Goal: Download file/media

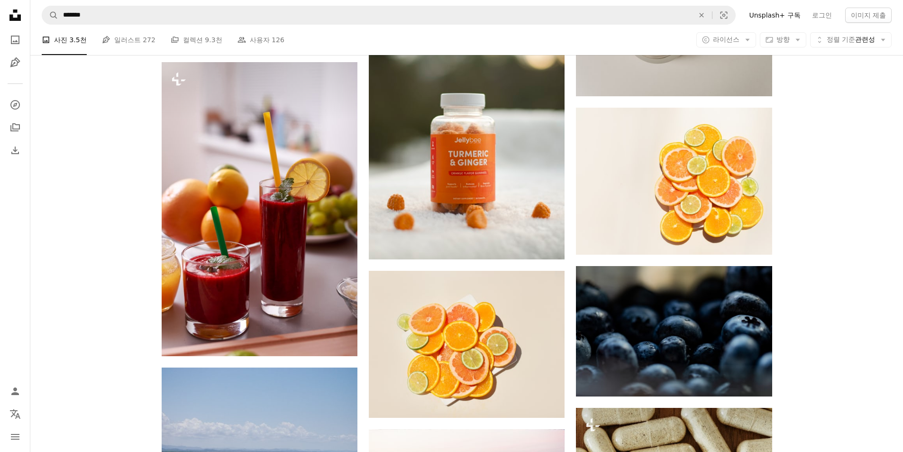
scroll to position [24308, 0]
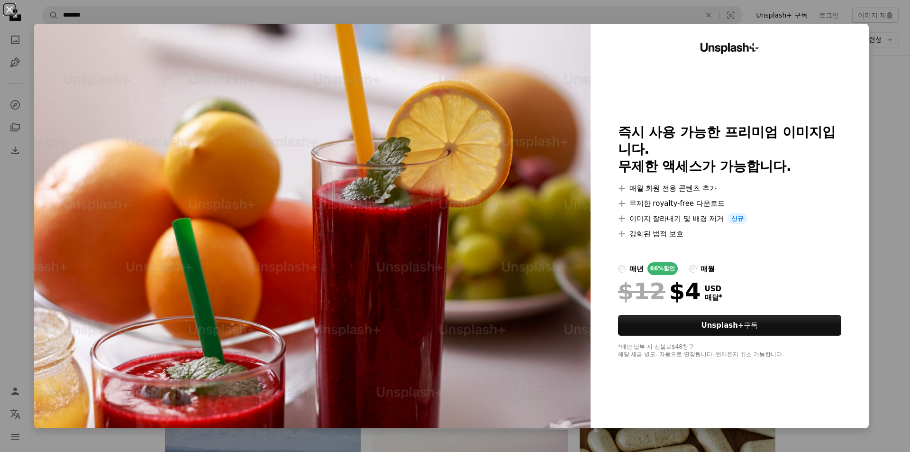
click at [9, 10] on button "An X shape" at bounding box center [9, 9] width 11 height 11
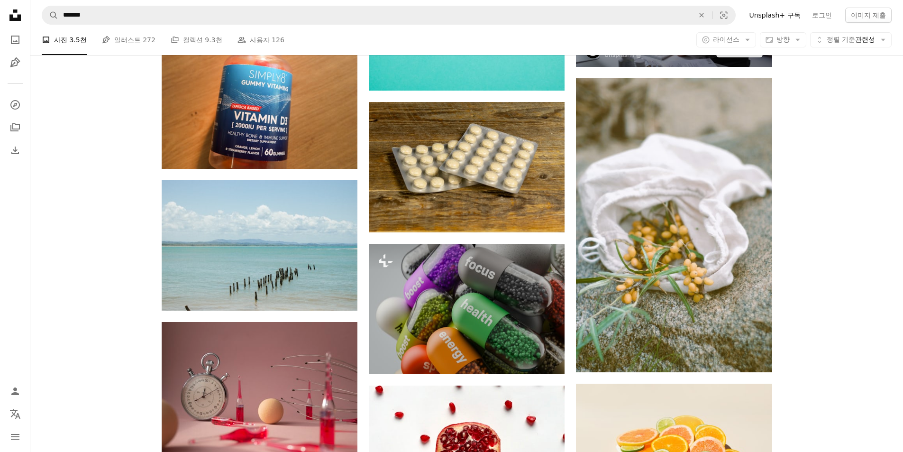
scroll to position [25114, 0]
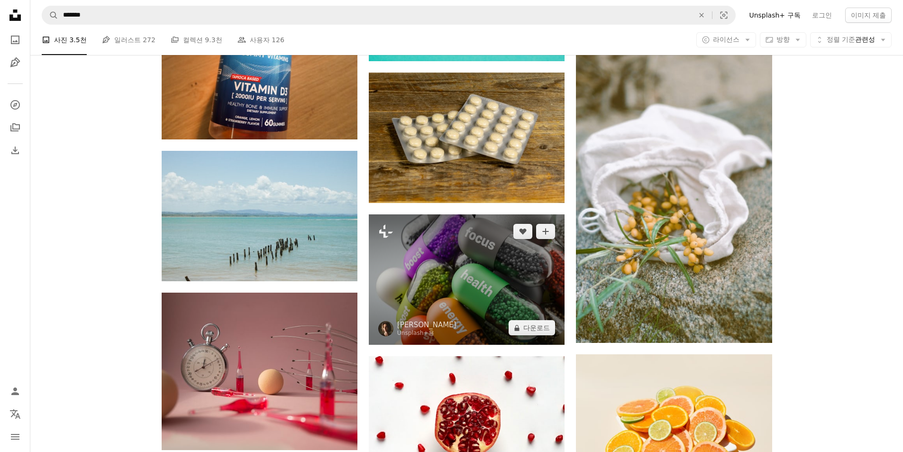
drag, startPoint x: 494, startPoint y: 331, endPoint x: 492, endPoint y: 376, distance: 45.1
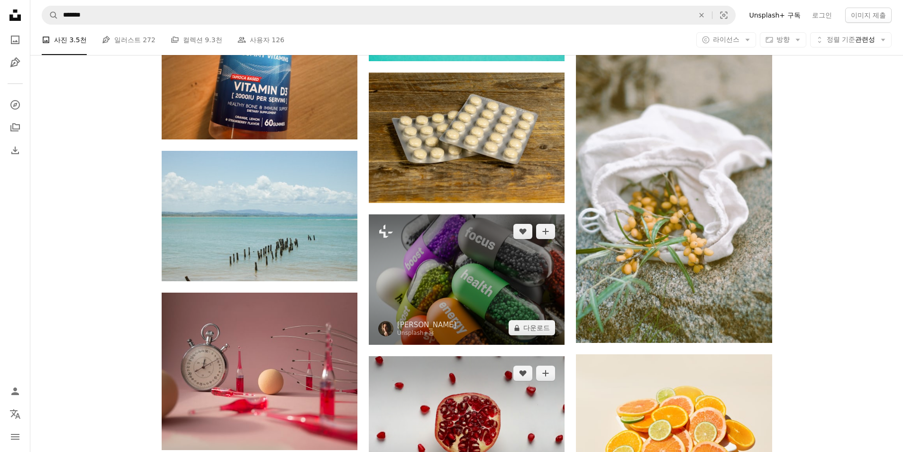
click at [494, 331] on img at bounding box center [467, 279] width 196 height 130
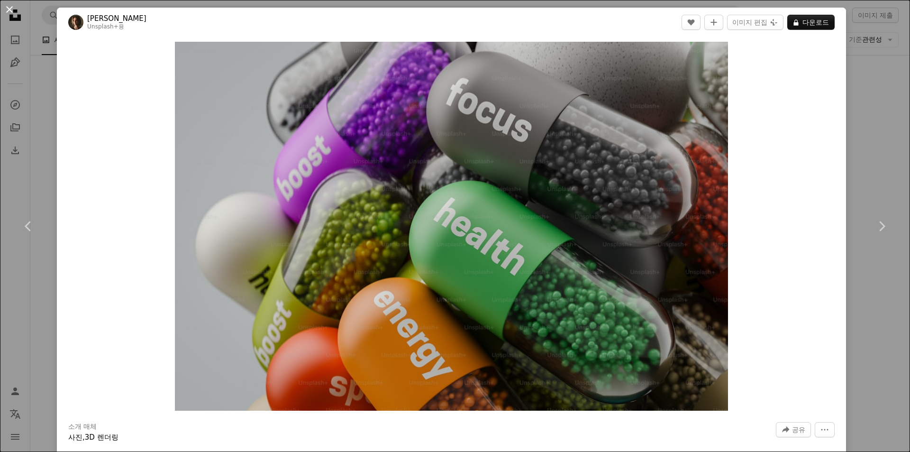
click at [7, 11] on button "An X shape" at bounding box center [9, 9] width 11 height 11
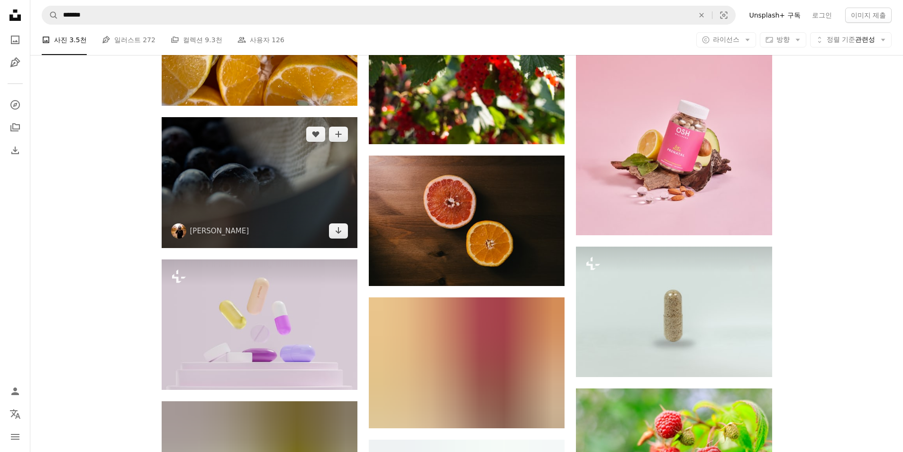
scroll to position [26204, 0]
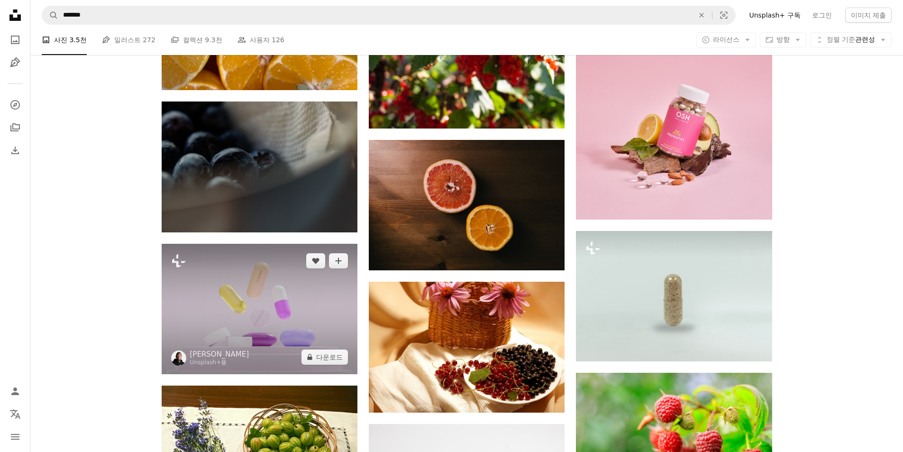
click at [294, 362] on img at bounding box center [260, 309] width 196 height 130
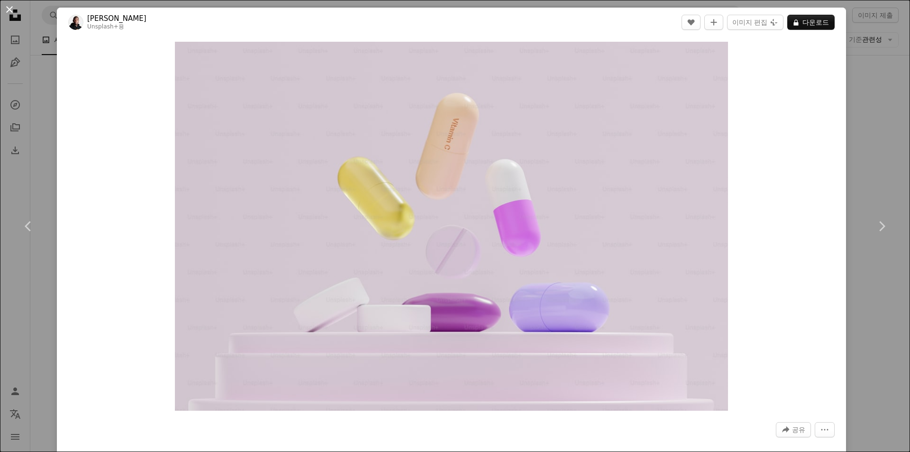
click at [13, 8] on button "An X shape" at bounding box center [9, 9] width 11 height 11
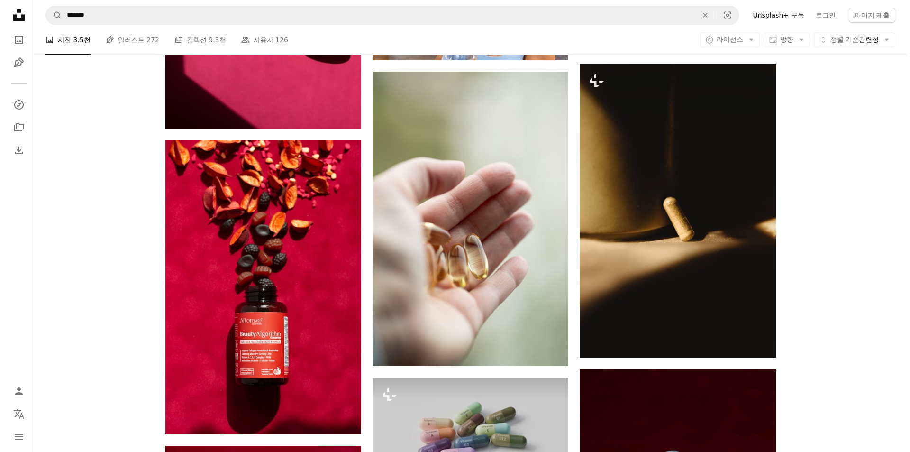
scroll to position [5777, 0]
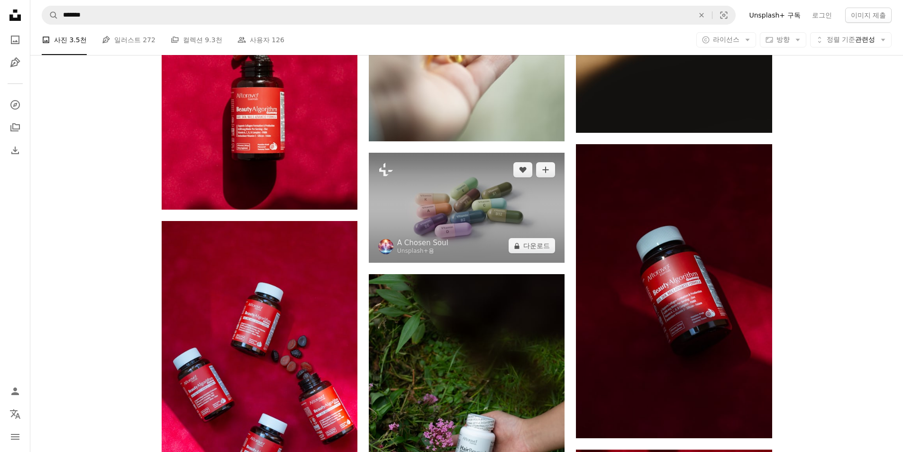
click at [477, 249] on img at bounding box center [467, 208] width 196 height 110
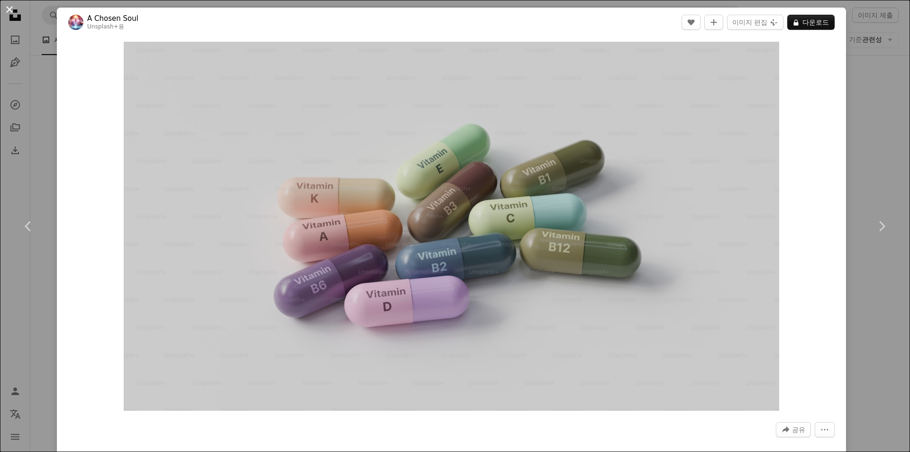
click at [7, 9] on button "An X shape" at bounding box center [9, 9] width 11 height 11
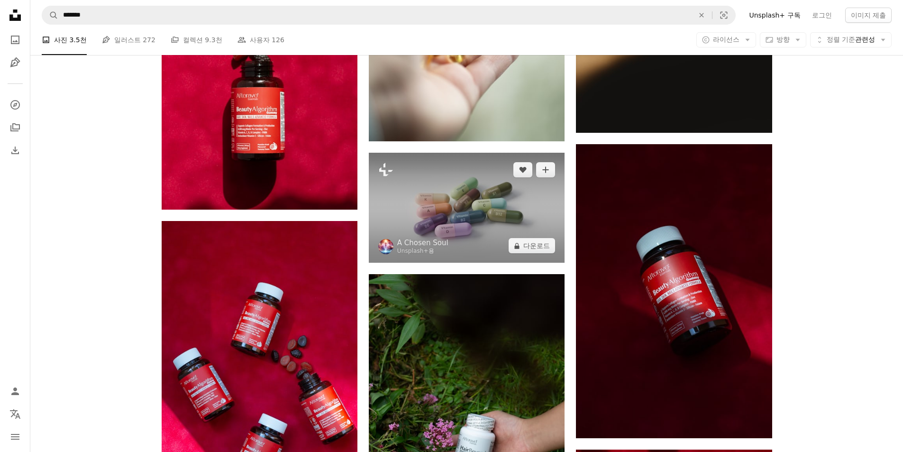
click at [525, 204] on img at bounding box center [467, 208] width 196 height 110
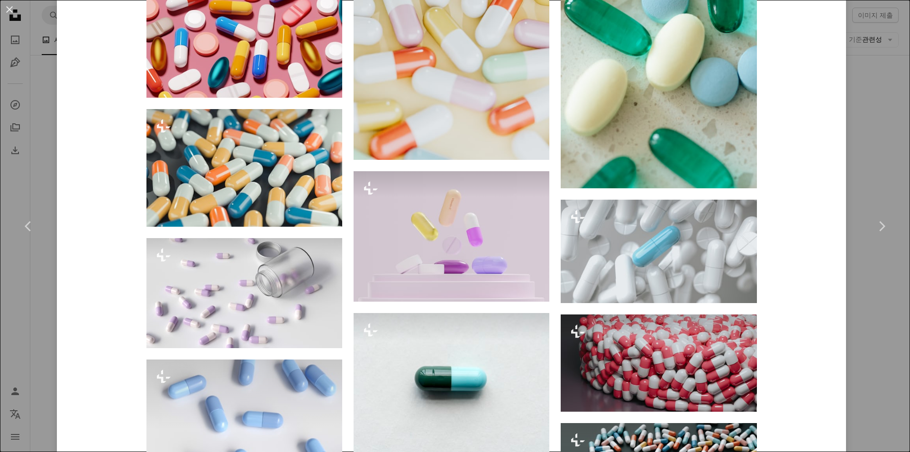
scroll to position [1422, 0]
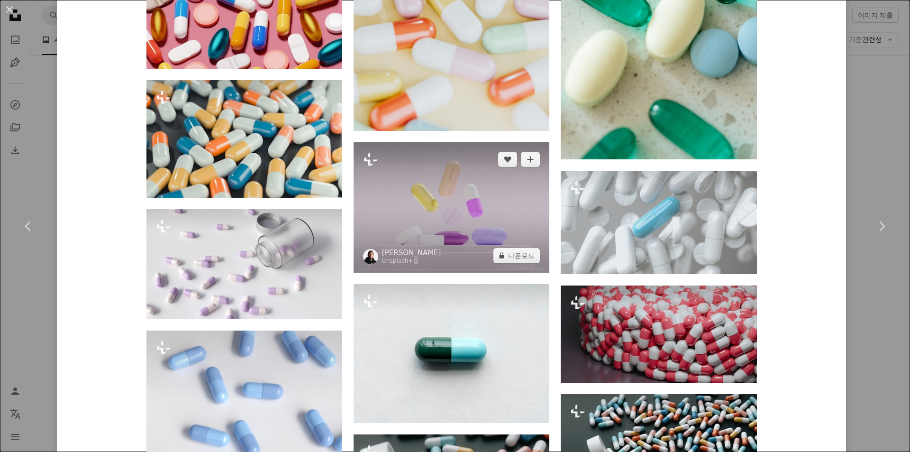
click at [474, 262] on img at bounding box center [452, 207] width 196 height 130
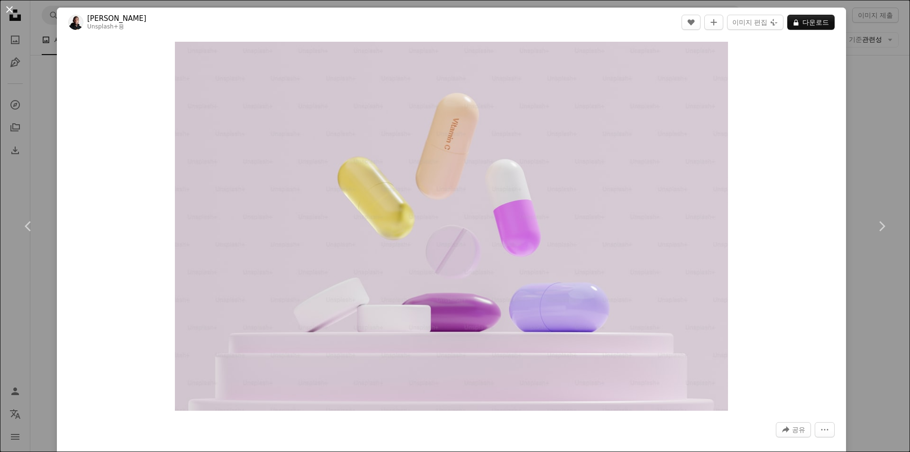
click at [9, 6] on button "An X shape" at bounding box center [9, 9] width 11 height 11
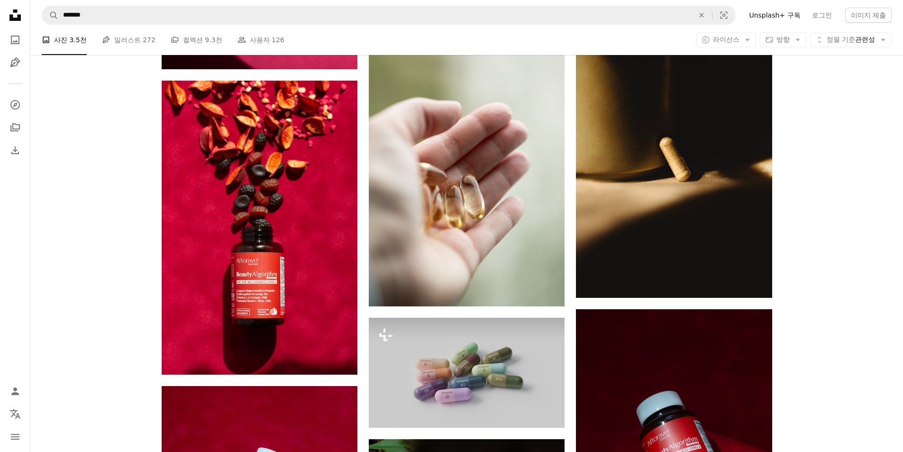
scroll to position [5724, 0]
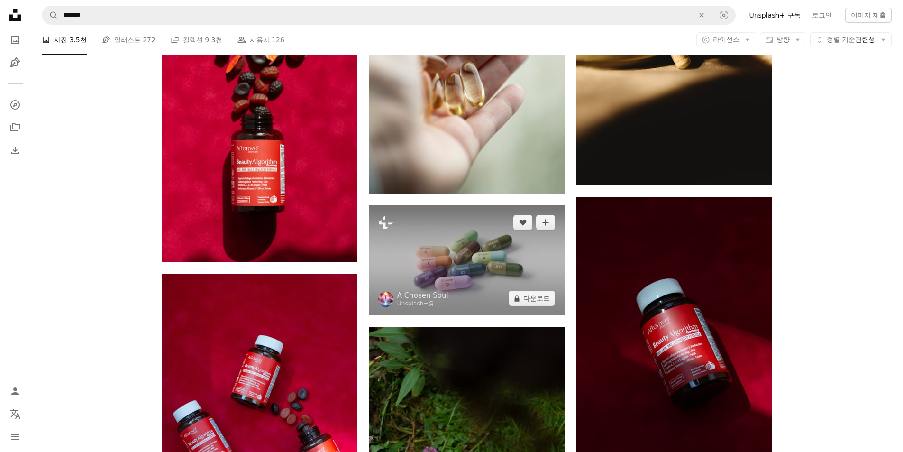
click at [480, 308] on img at bounding box center [467, 260] width 196 height 110
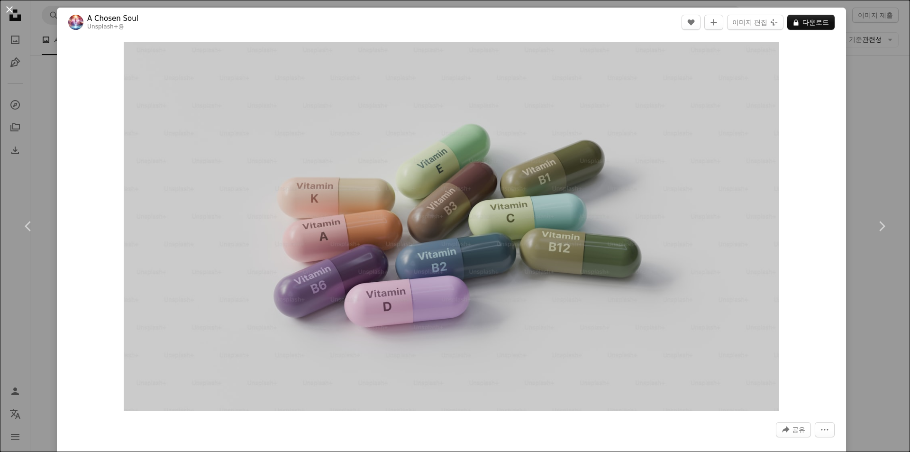
click at [10, 10] on button "An X shape" at bounding box center [9, 9] width 11 height 11
